Goal: Register for event/course

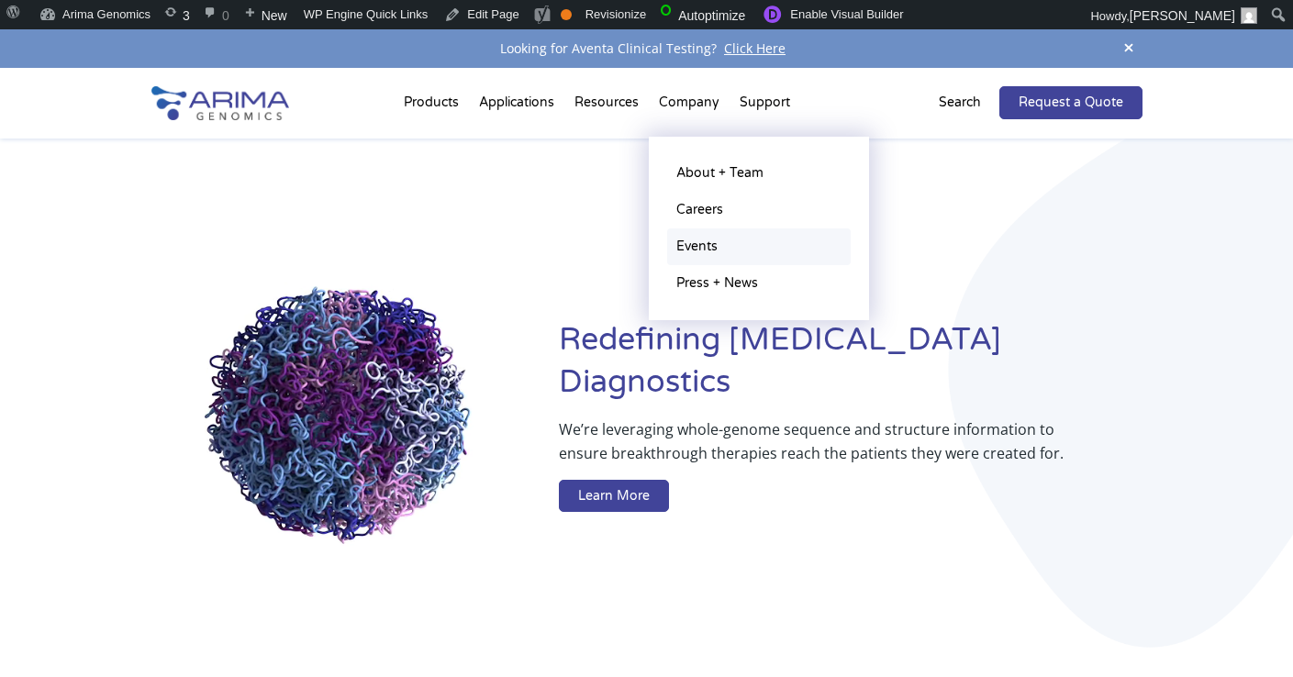
click at [688, 257] on link "Events" at bounding box center [759, 246] width 184 height 37
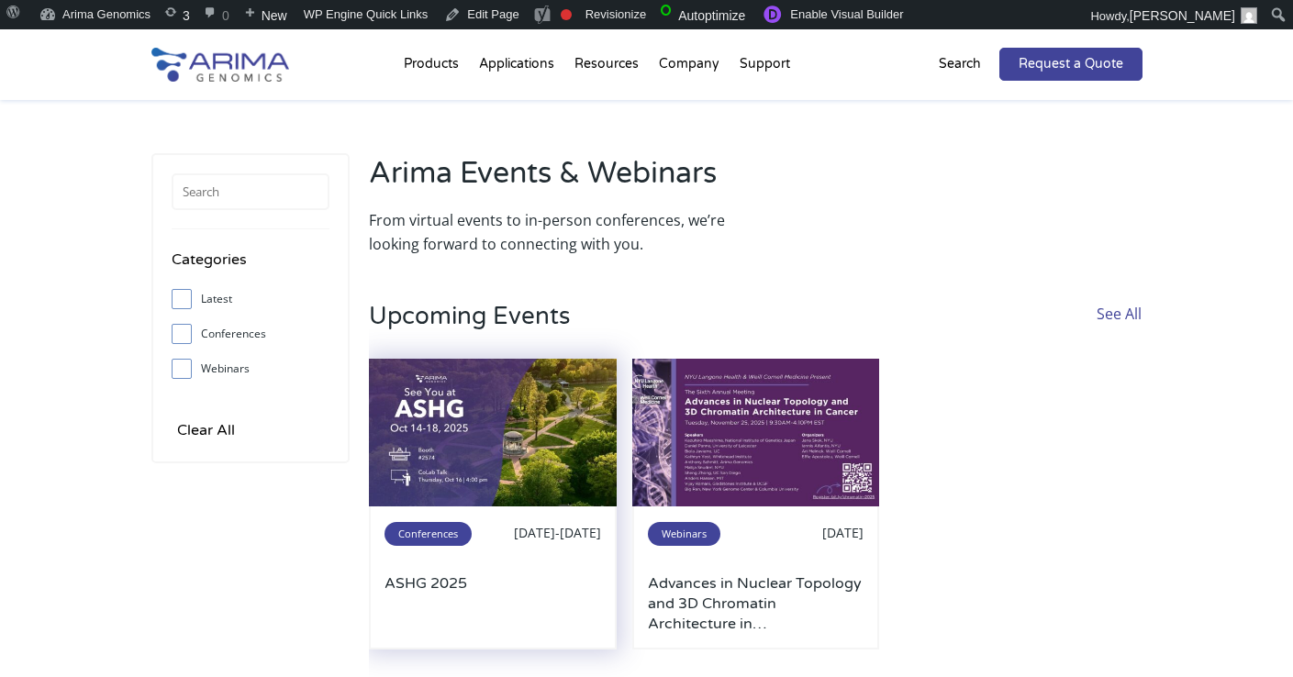
click at [528, 476] on img at bounding box center [493, 433] width 248 height 149
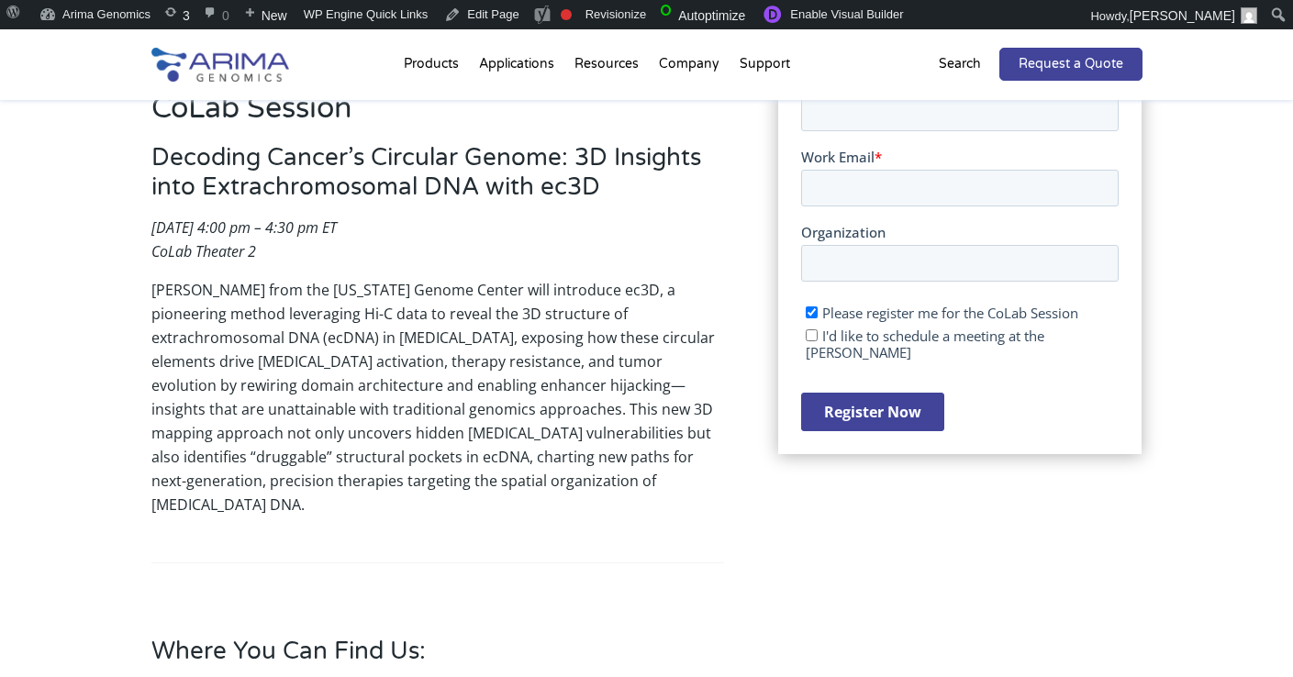
scroll to position [475, 0]
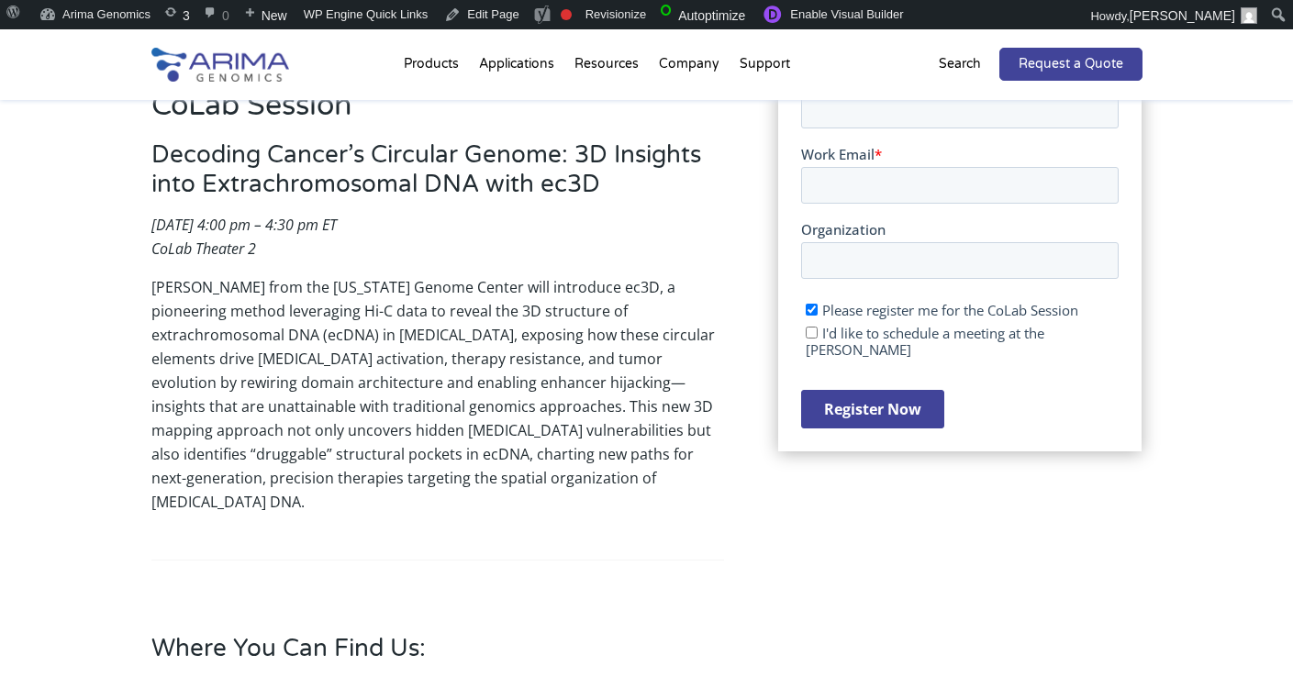
drag, startPoint x: 156, startPoint y: 288, endPoint x: 655, endPoint y: 507, distance: 545.2
click at [655, 507] on div "CoLab Session Decoding Cancer’s Circular Genome: 3D Insights into Extrachromoso…" at bounding box center [437, 381] width 573 height 592
copy p "Dr. Biswanath Chowdhury from the New York Genome Center will introduce ec3D, a …"
click at [592, 267] on p "Thursday, October 16, 2025 | 4:00 pm – 4:30 pm ET CoLab Theater 2" at bounding box center [437, 244] width 573 height 62
